Goal: Transaction & Acquisition: Purchase product/service

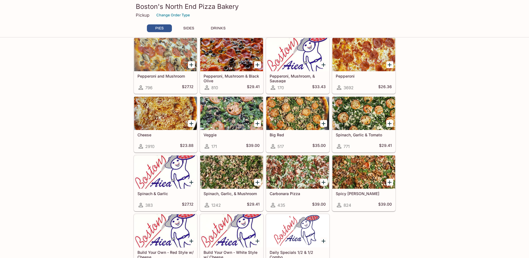
scroll to position [83, 0]
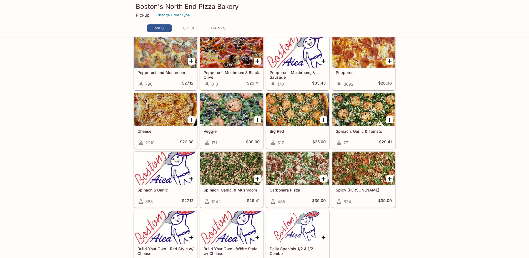
click at [365, 178] on div at bounding box center [363, 168] width 63 height 33
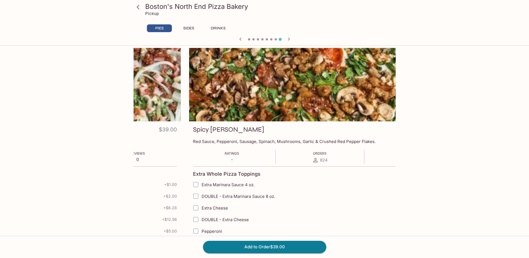
drag, startPoint x: 143, startPoint y: 142, endPoint x: 217, endPoint y: 142, distance: 73.9
click at [211, 142] on p "Red Sauce, Pepperoni, Sausage, Spinach, Mushrooms, Garlic & Crushed Red Pepper …" at bounding box center [320, 141] width 254 height 5
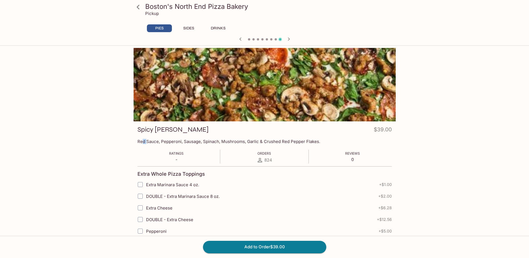
drag, startPoint x: 220, startPoint y: 173, endPoint x: 226, endPoint y: 172, distance: 6.1
click at [226, 172] on div "Extra Whole Pizza Toppings" at bounding box center [264, 175] width 254 height 8
click at [137, 7] on icon at bounding box center [138, 7] width 3 height 4
